Goal: Information Seeking & Learning: Learn about a topic

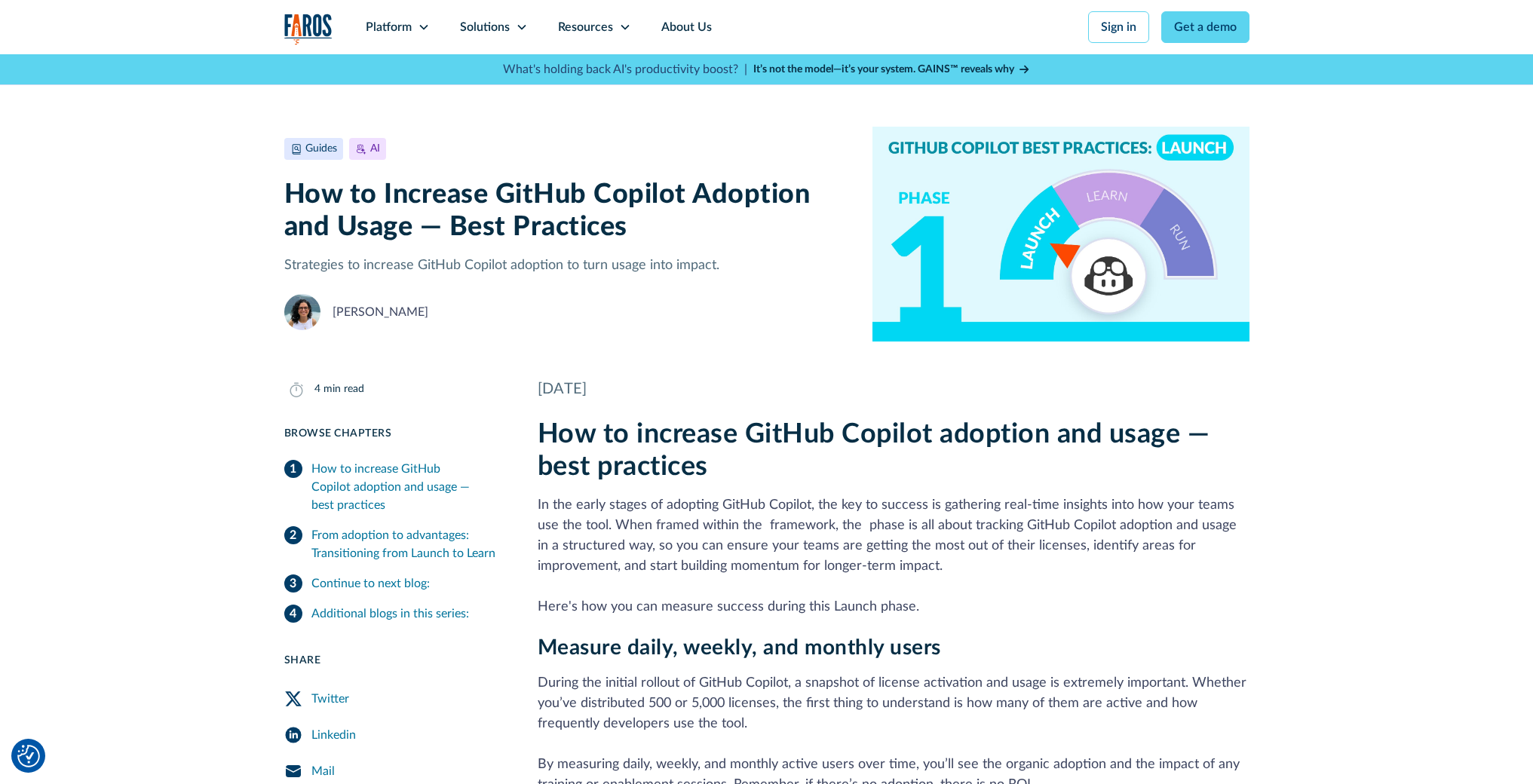
click at [590, 31] on div "Resources" at bounding box center [585, 27] width 55 height 18
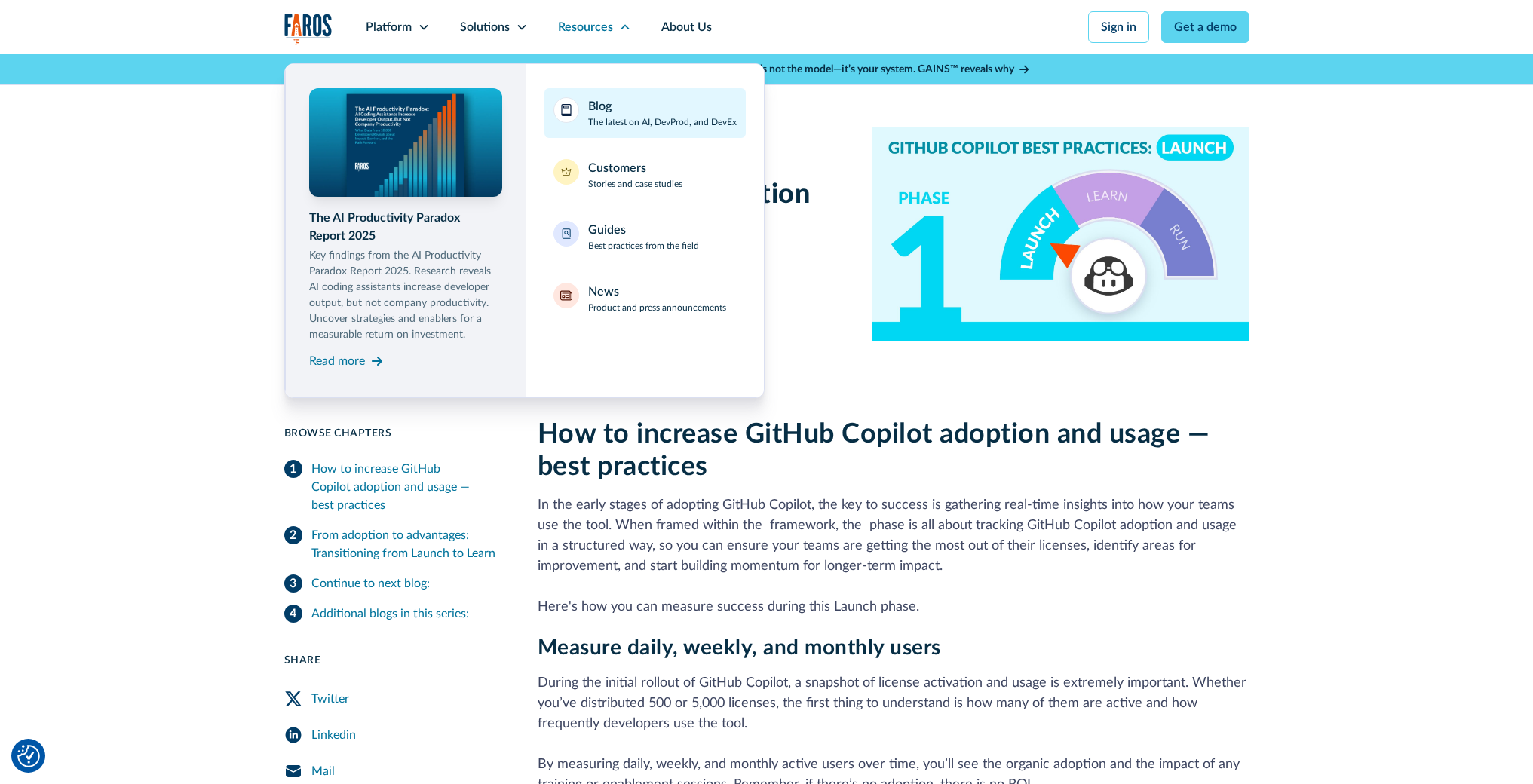
click at [605, 99] on div "Blog" at bounding box center [600, 106] width 24 height 18
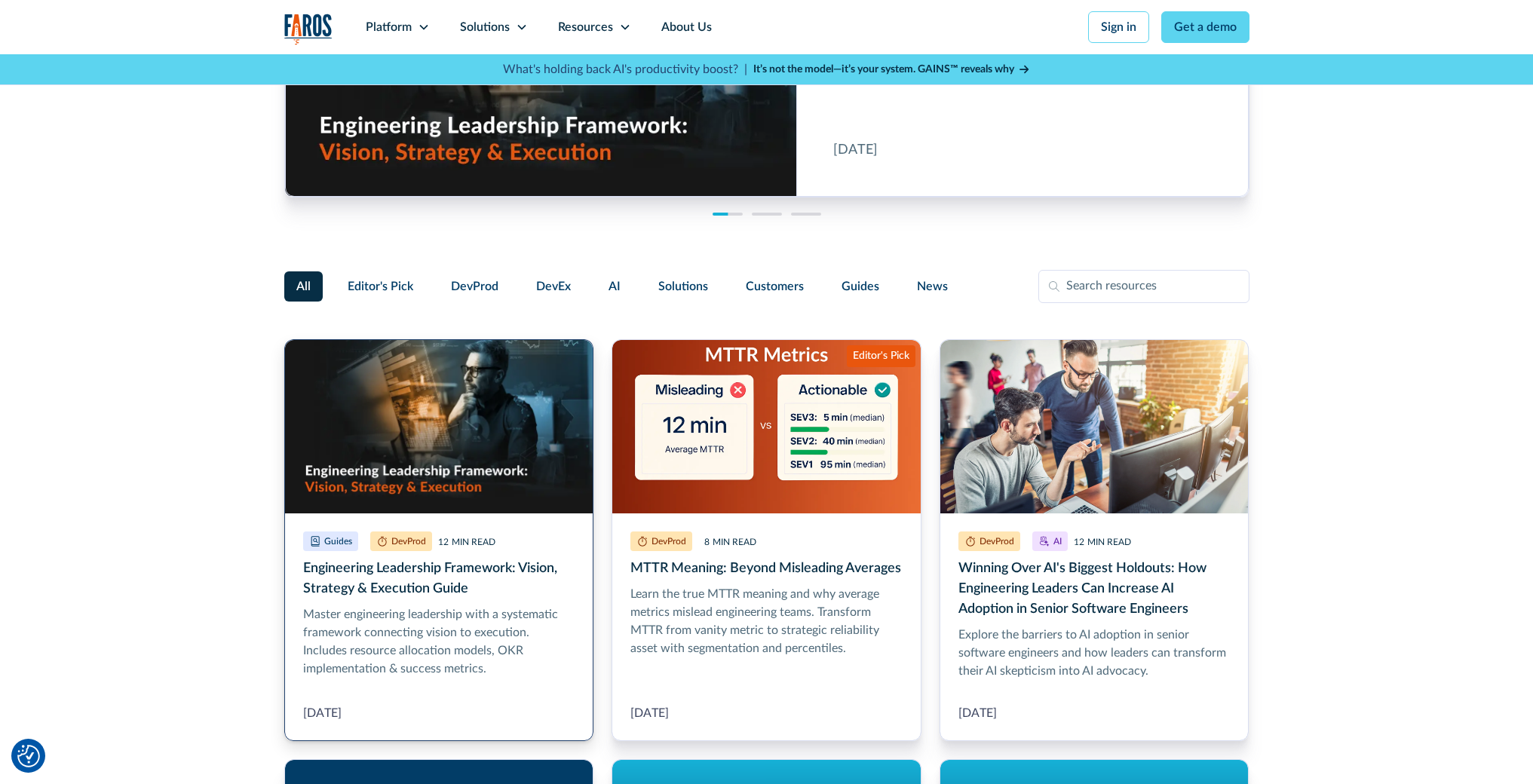
click at [407, 581] on link "Engineering Leadership Framework: Vision, Strategy & Execution Guide" at bounding box center [439, 540] width 310 height 402
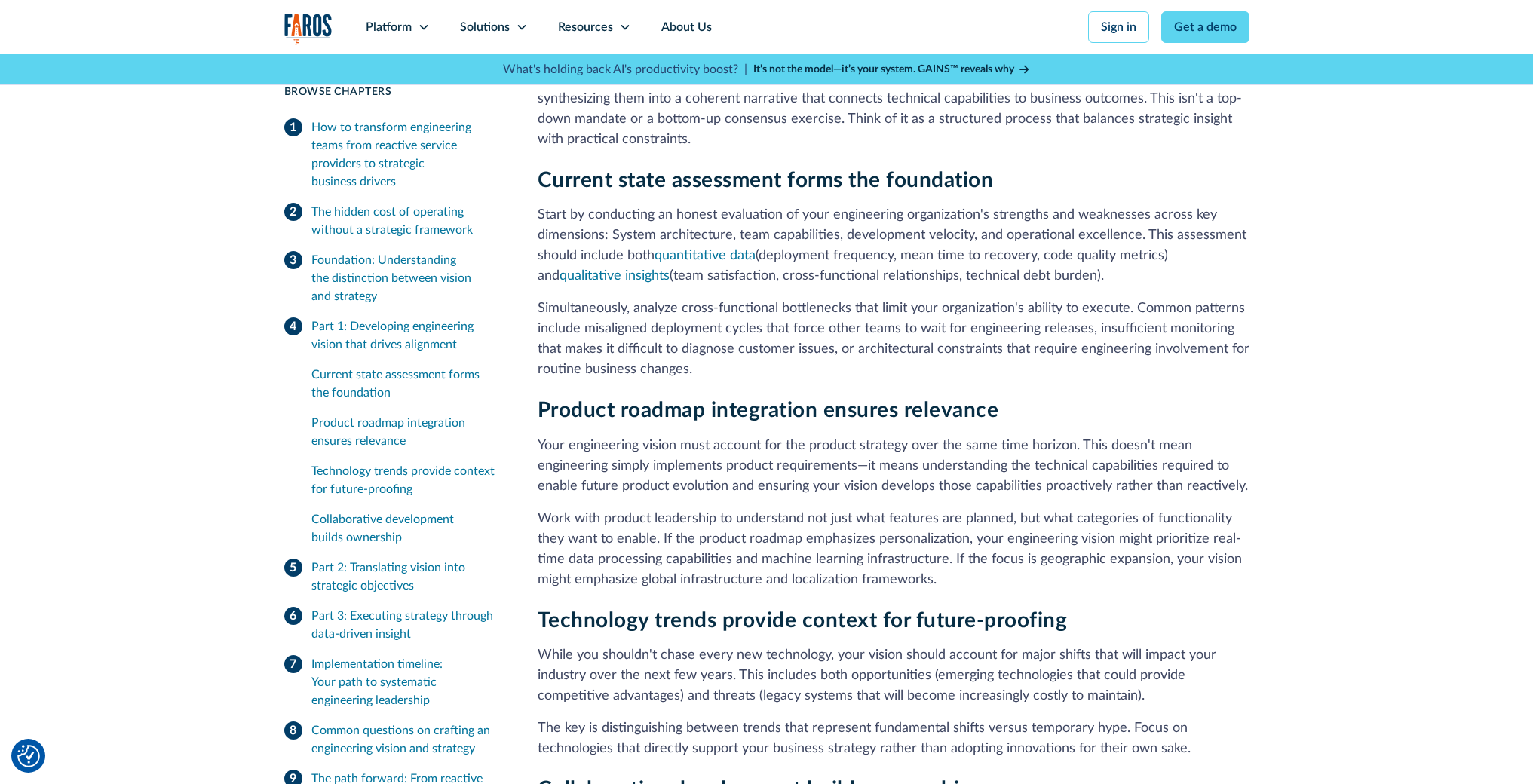
scroll to position [2428, 0]
